Goal: Task Accomplishment & Management: Use online tool/utility

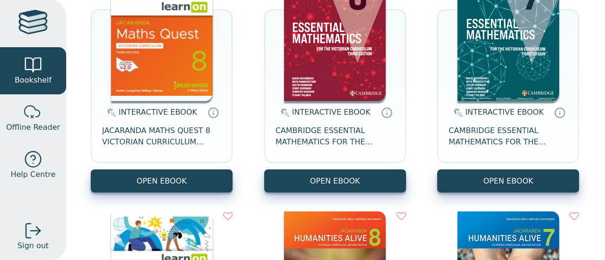
scroll to position [189, 0]
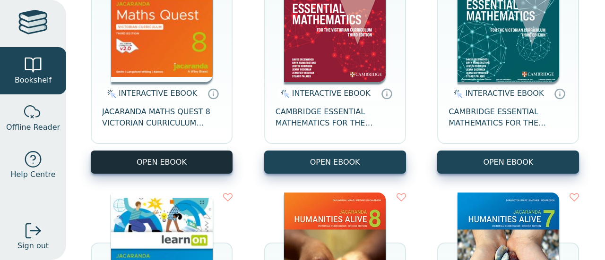
click at [169, 162] on button "OPEN EBOOK" at bounding box center [162, 162] width 142 height 23
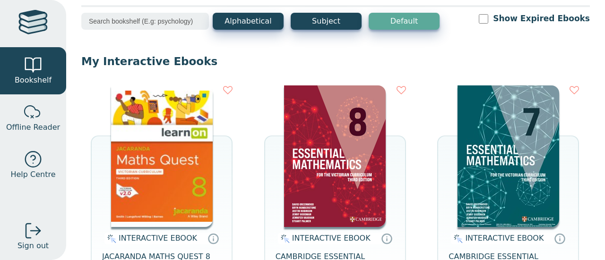
scroll to position [0, 0]
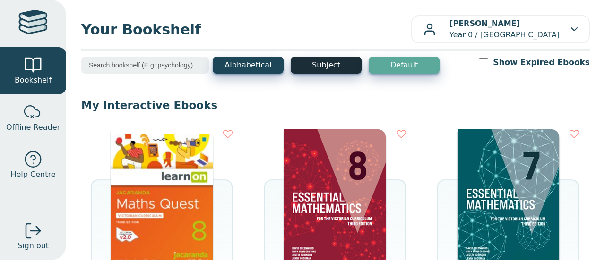
click at [323, 61] on button "Subject" at bounding box center [326, 65] width 71 height 17
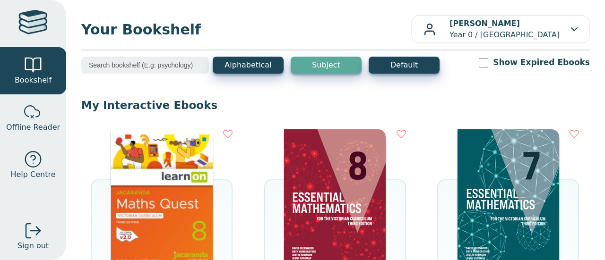
click at [319, 67] on button "Subject" at bounding box center [326, 65] width 71 height 17
click at [153, 66] on input "search" at bounding box center [145, 65] width 128 height 17
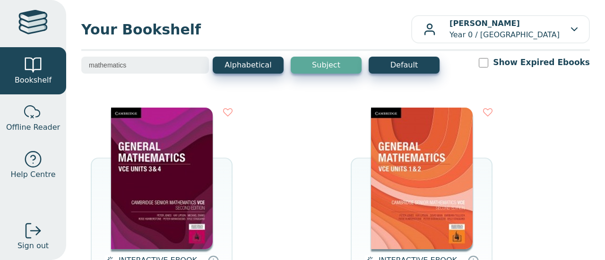
drag, startPoint x: 103, startPoint y: 66, endPoint x: 181, endPoint y: 81, distance: 79.9
click at [181, 81] on div "mathematics Alphabetical Subject Default Show Expired Ebooks" at bounding box center [335, 71] width 509 height 29
type input "maths"
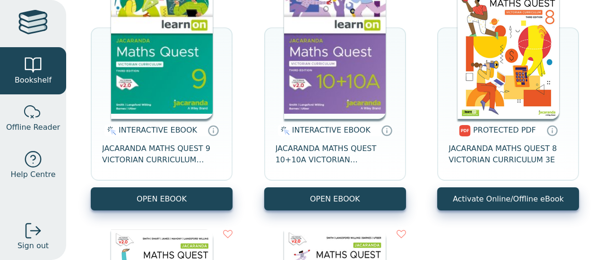
scroll to position [856, 0]
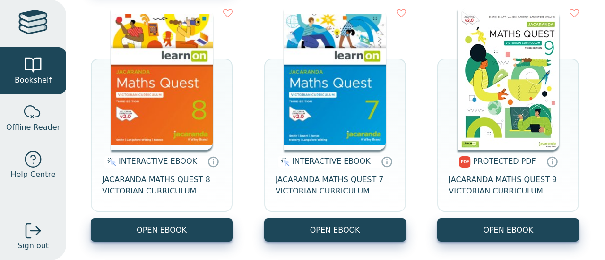
click at [165, 109] on img at bounding box center [162, 80] width 102 height 142
